Goal: Check status

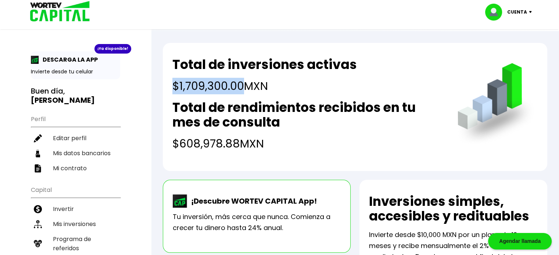
drag, startPoint x: 0, startPoint y: 0, endPoint x: 242, endPoint y: 89, distance: 258.1
click at [242, 89] on h4 "$1,709,300.00 MXN" at bounding box center [264, 86] width 184 height 17
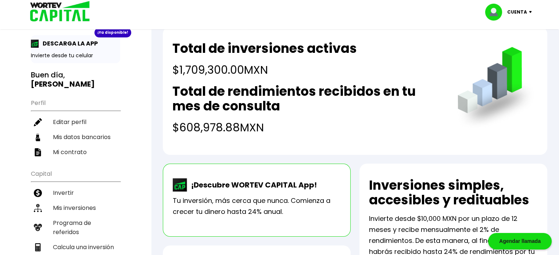
scroll to position [10, 0]
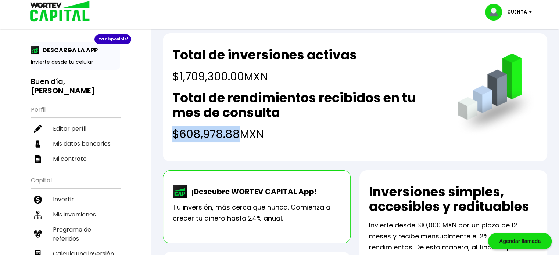
drag, startPoint x: 173, startPoint y: 131, endPoint x: 235, endPoint y: 132, distance: 62.1
click at [235, 132] on h4 "$608,978.88 MXN" at bounding box center [307, 134] width 270 height 17
click at [201, 116] on h2 "Total de rendimientos recibidos en tu mes de consulta" at bounding box center [307, 105] width 270 height 29
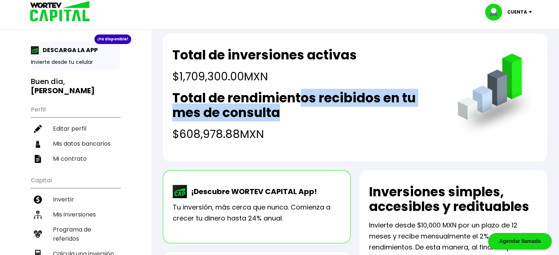
drag, startPoint x: 303, startPoint y: 94, endPoint x: 339, endPoint y: 117, distance: 42.8
click at [339, 117] on h2 "Total de rendimientos recibidos en tu mes de consulta" at bounding box center [307, 105] width 270 height 29
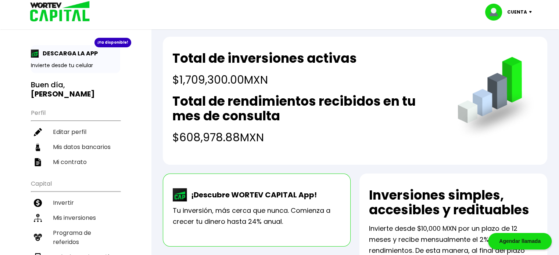
scroll to position [0, 0]
